Goal: Information Seeking & Learning: Learn about a topic

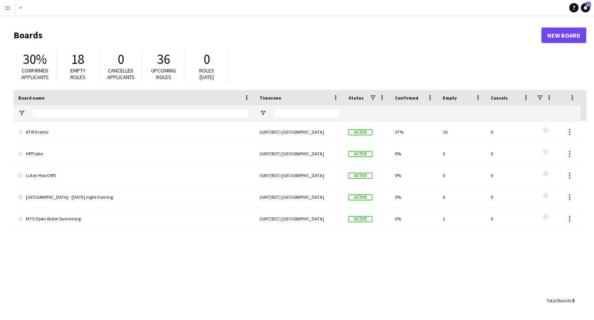
click at [7, 11] on button "Menu" at bounding box center [7, 7] width 15 height 15
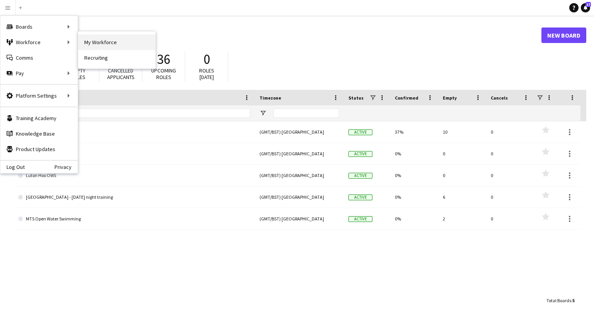
click at [88, 43] on link "My Workforce" at bounding box center [116, 41] width 77 height 15
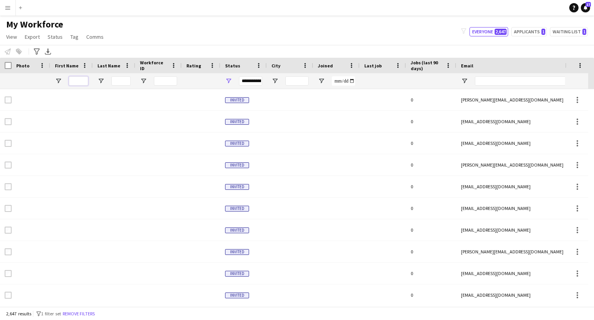
click at [78, 81] on input "First Name Filter Input" at bounding box center [78, 80] width 19 height 9
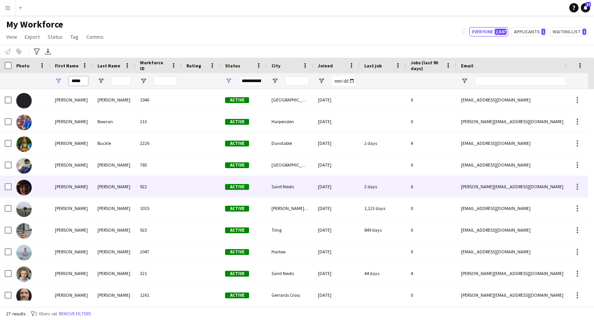
type input "*****"
click at [103, 189] on div "[PERSON_NAME]" at bounding box center [114, 186] width 43 height 21
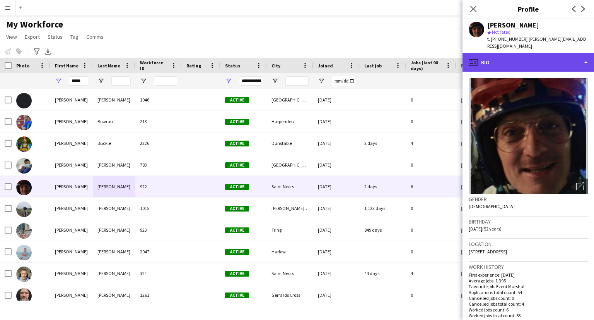
click at [541, 54] on div "profile Bio" at bounding box center [529, 62] width 132 height 19
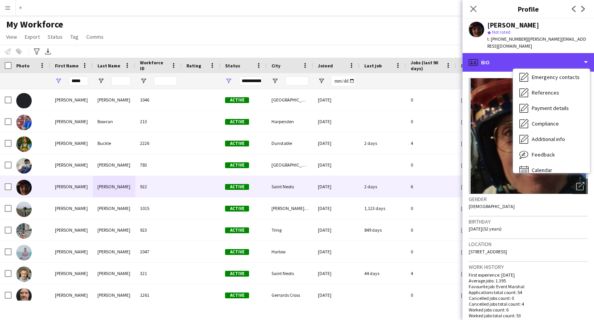
scroll to position [73, 0]
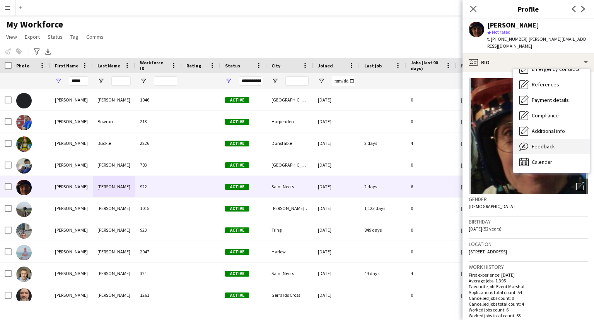
click at [552, 143] on span "Feedback" at bounding box center [543, 146] width 23 height 7
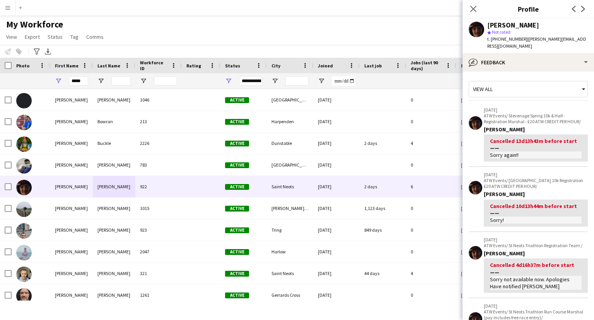
click at [536, 82] on div "View all" at bounding box center [524, 89] width 111 height 15
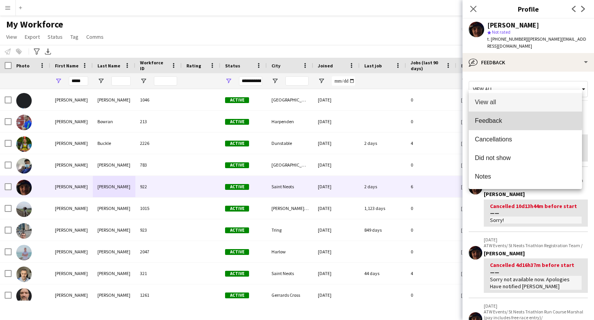
click at [499, 120] on span "Feedback" at bounding box center [525, 120] width 101 height 7
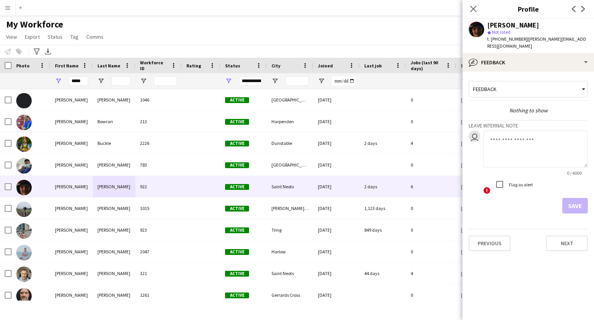
click at [499, 32] on span "Not rated" at bounding box center [501, 32] width 19 height 6
click at [490, 32] on polygon at bounding box center [489, 33] width 4 height 4
click at [497, 34] on span "Not rated" at bounding box center [501, 32] width 19 height 6
click at [494, 85] on div "Feedback" at bounding box center [524, 89] width 111 height 15
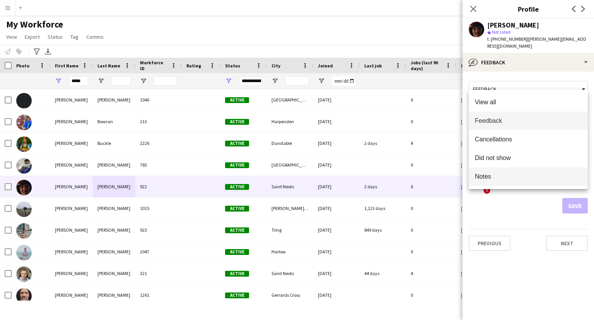
click at [490, 173] on span "Notes" at bounding box center [528, 176] width 107 height 7
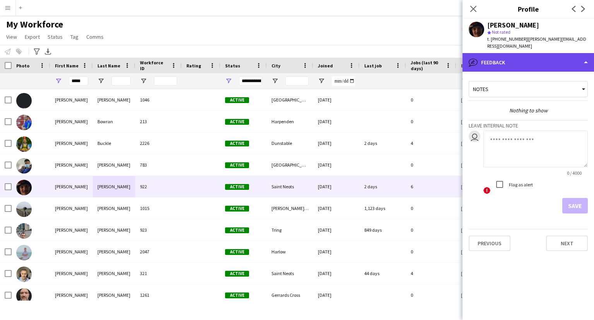
click at [518, 58] on div "bubble-pencil Feedback" at bounding box center [529, 62] width 132 height 19
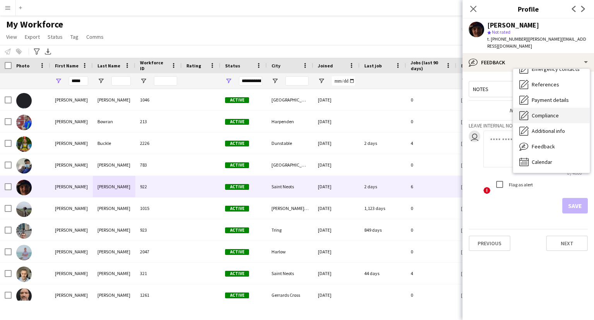
click at [549, 112] on span "Compliance" at bounding box center [545, 115] width 27 height 7
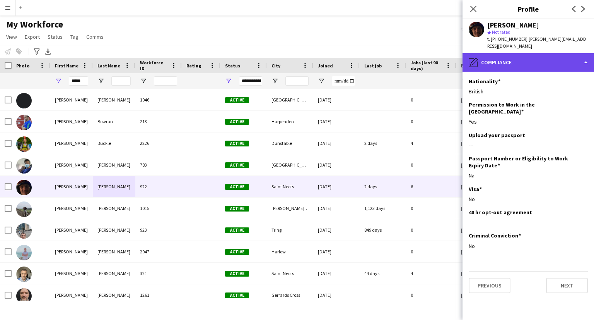
click at [513, 53] on div "pencil4 Compliance" at bounding box center [529, 62] width 132 height 19
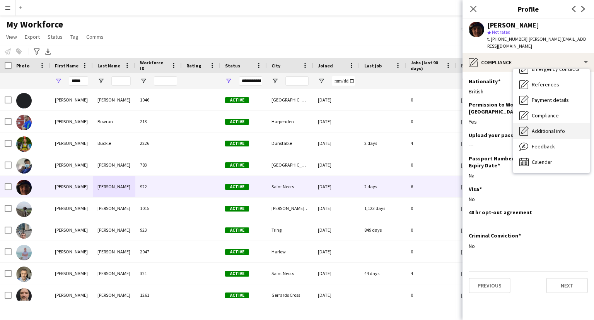
click at [538, 127] on span "Additional info" at bounding box center [548, 130] width 33 height 7
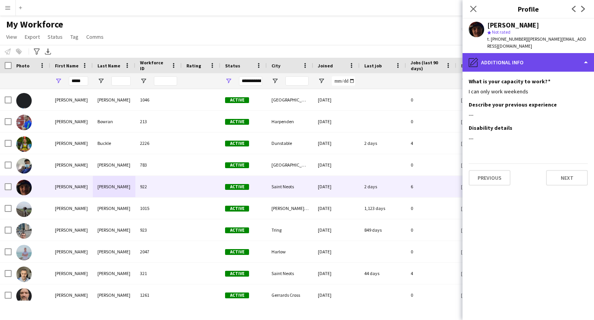
click at [518, 57] on div "pencil4 Additional info" at bounding box center [529, 62] width 132 height 19
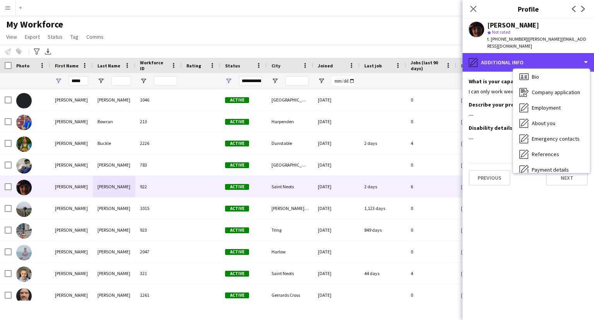
scroll to position [0, 0]
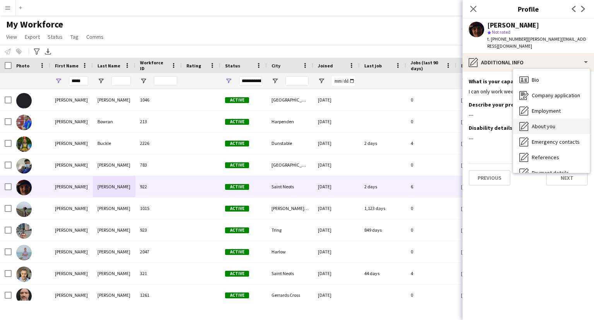
click at [541, 123] on span "About you" at bounding box center [544, 126] width 24 height 7
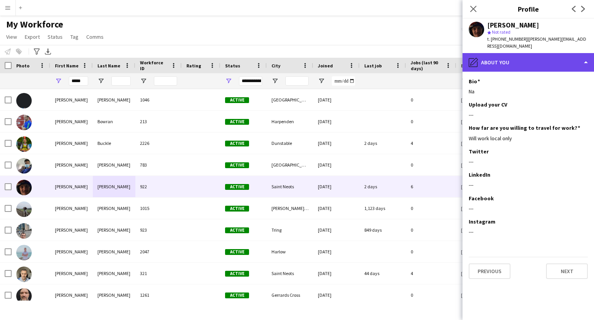
click at [524, 53] on div "pencil4 About you" at bounding box center [529, 62] width 132 height 19
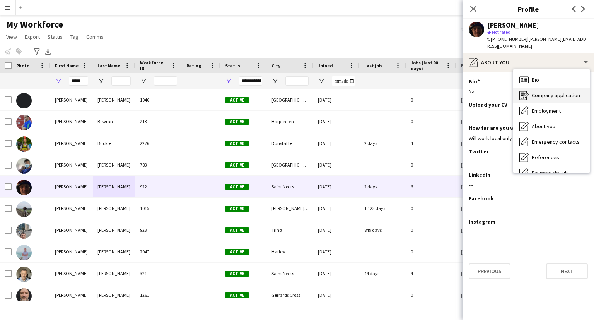
click at [547, 93] on div "Company application Company application" at bounding box center [551, 94] width 77 height 15
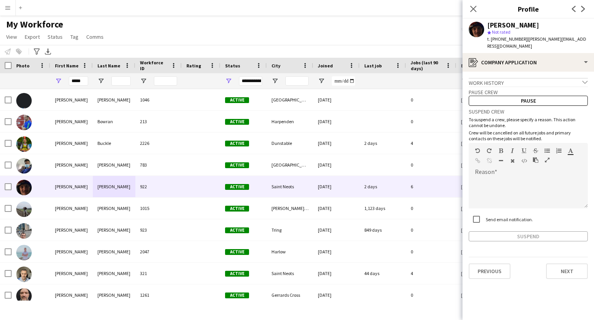
click at [585, 79] on icon "chevron-down" at bounding box center [585, 81] width 5 height 5
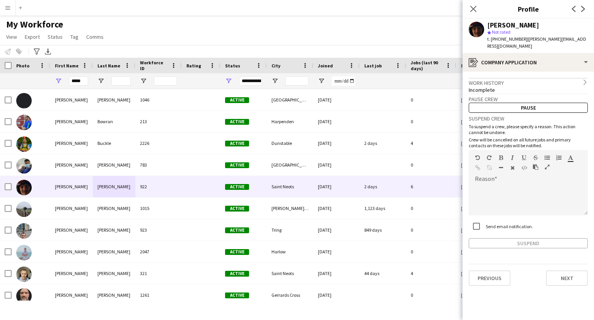
click at [585, 79] on icon "chevron-right" at bounding box center [585, 81] width 5 height 5
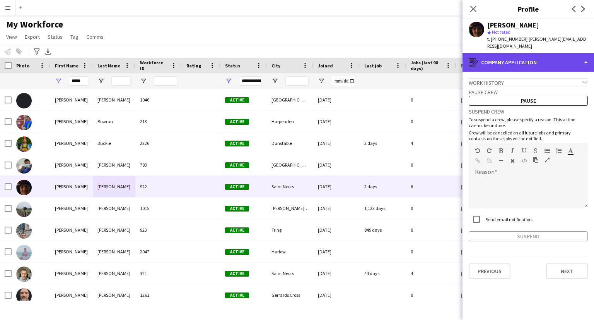
click at [510, 57] on div "register Company application" at bounding box center [529, 62] width 132 height 19
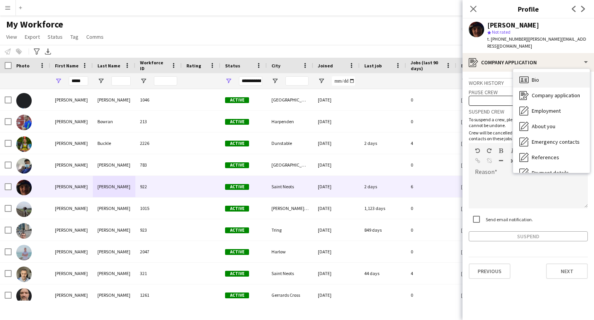
click at [525, 79] on icon at bounding box center [526, 79] width 2 height 0
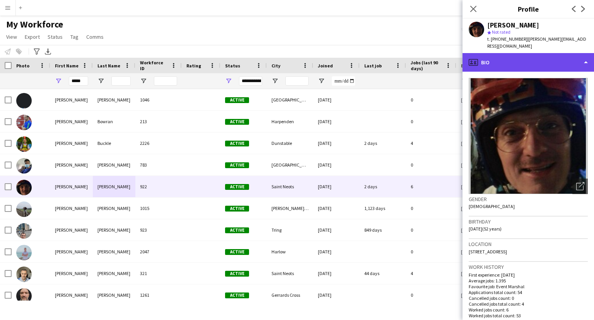
click at [482, 53] on div "profile Bio" at bounding box center [529, 62] width 132 height 19
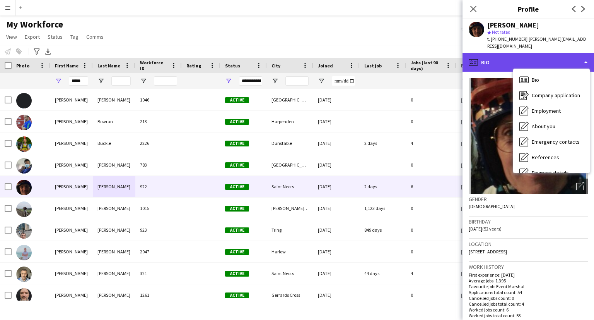
click at [482, 53] on div "profile Bio" at bounding box center [529, 62] width 132 height 19
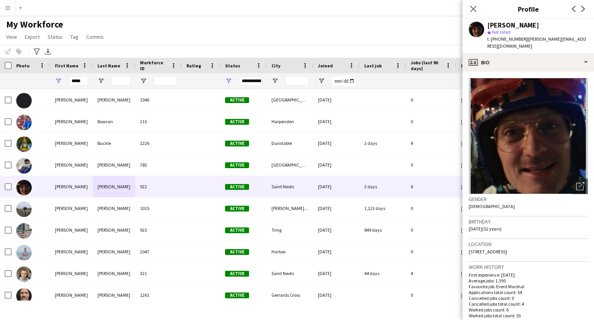
click at [499, 27] on div "[PERSON_NAME]" at bounding box center [513, 25] width 52 height 7
click at [527, 27] on div "[PERSON_NAME]" at bounding box center [513, 25] width 52 height 7
click at [583, 9] on icon "Next" at bounding box center [583, 9] width 6 height 6
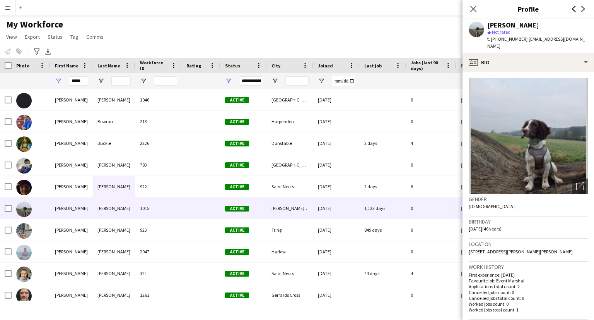
click at [572, 10] on icon "Previous" at bounding box center [574, 9] width 6 height 6
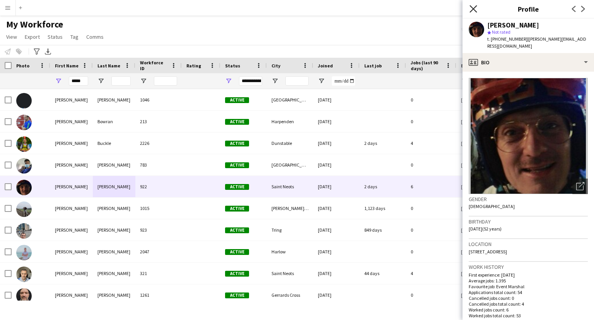
click at [475, 7] on icon at bounding box center [473, 8] width 7 height 7
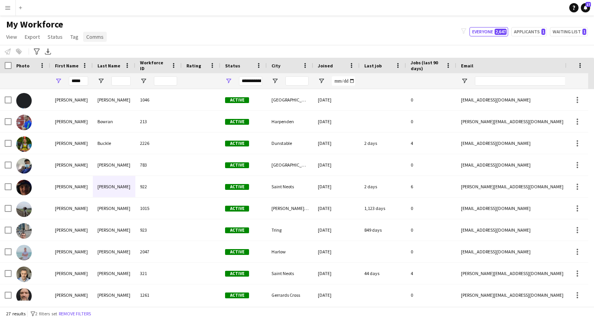
click at [95, 38] on span "Comms" at bounding box center [94, 36] width 17 height 7
click at [70, 38] on span "Tag" at bounding box center [74, 36] width 8 height 7
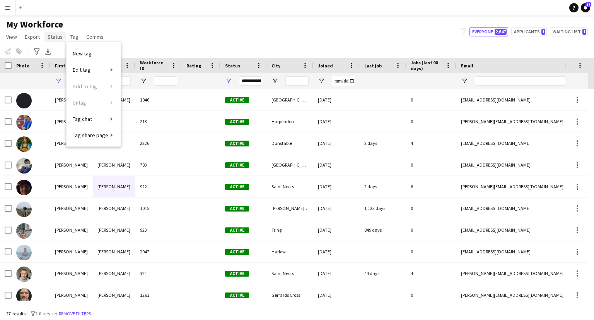
click at [52, 38] on span "Status" at bounding box center [55, 36] width 15 height 7
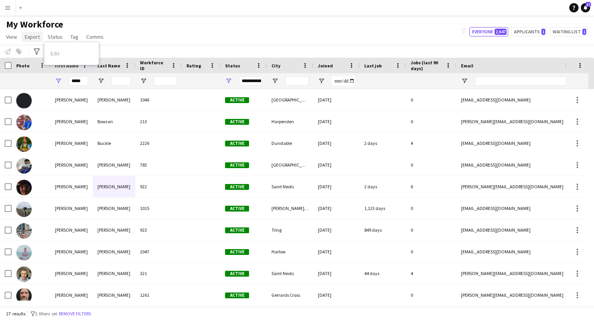
click at [31, 37] on span "Export" at bounding box center [32, 36] width 15 height 7
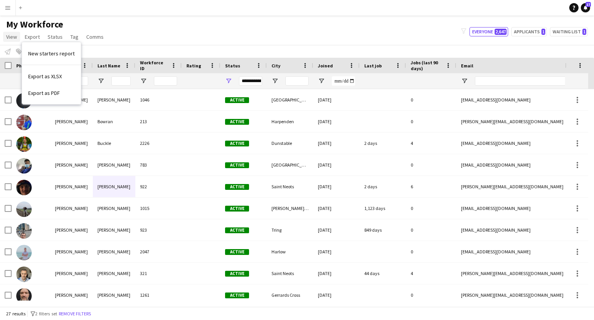
click at [12, 38] on span "View" at bounding box center [11, 36] width 11 height 7
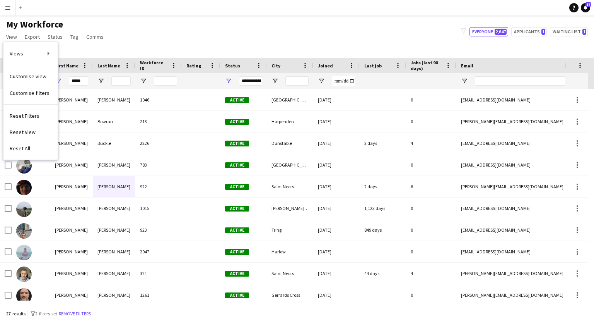
click at [172, 39] on div "My Workforce View Views Default view New view Update view Delete view Edit name…" at bounding box center [297, 32] width 594 height 26
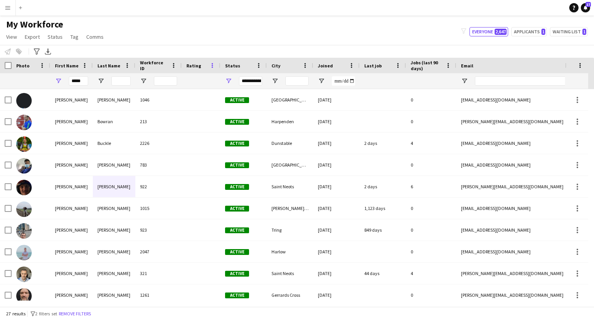
click at [212, 67] on span at bounding box center [212, 65] width 7 height 7
click at [241, 35] on div "My Workforce View Views Default view New view Update view Delete view Edit name…" at bounding box center [297, 32] width 594 height 26
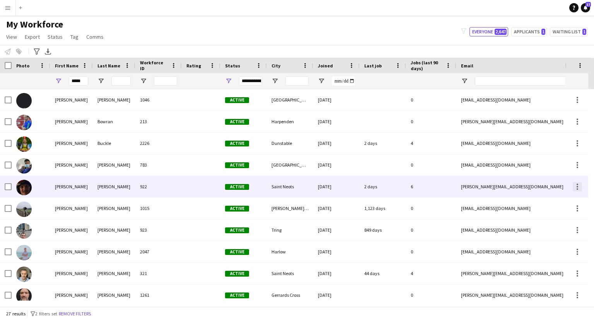
click at [576, 186] on div at bounding box center [577, 186] width 9 height 9
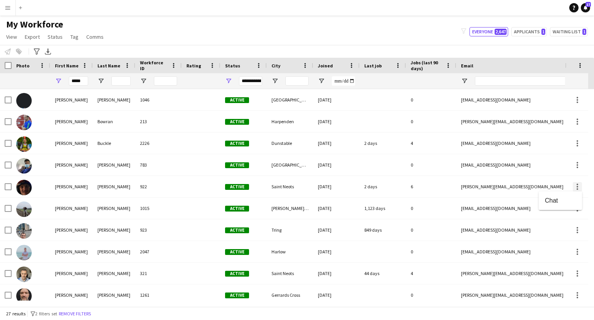
click at [576, 186] on div at bounding box center [297, 160] width 594 height 320
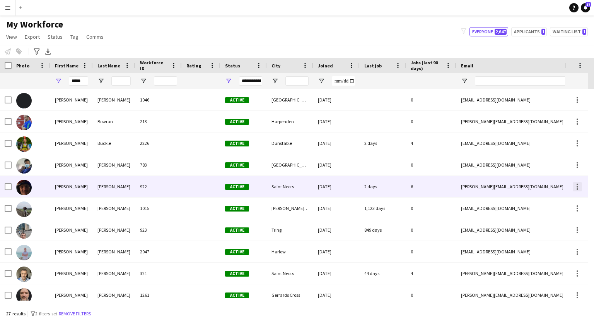
click at [578, 188] on div at bounding box center [578, 189] width 2 height 2
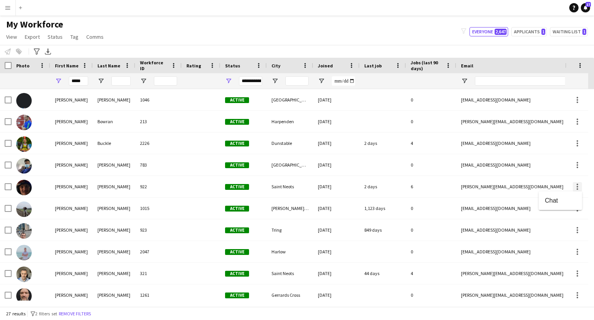
click at [578, 188] on div at bounding box center [297, 160] width 594 height 320
